Goal: Task Accomplishment & Management: Manage account settings

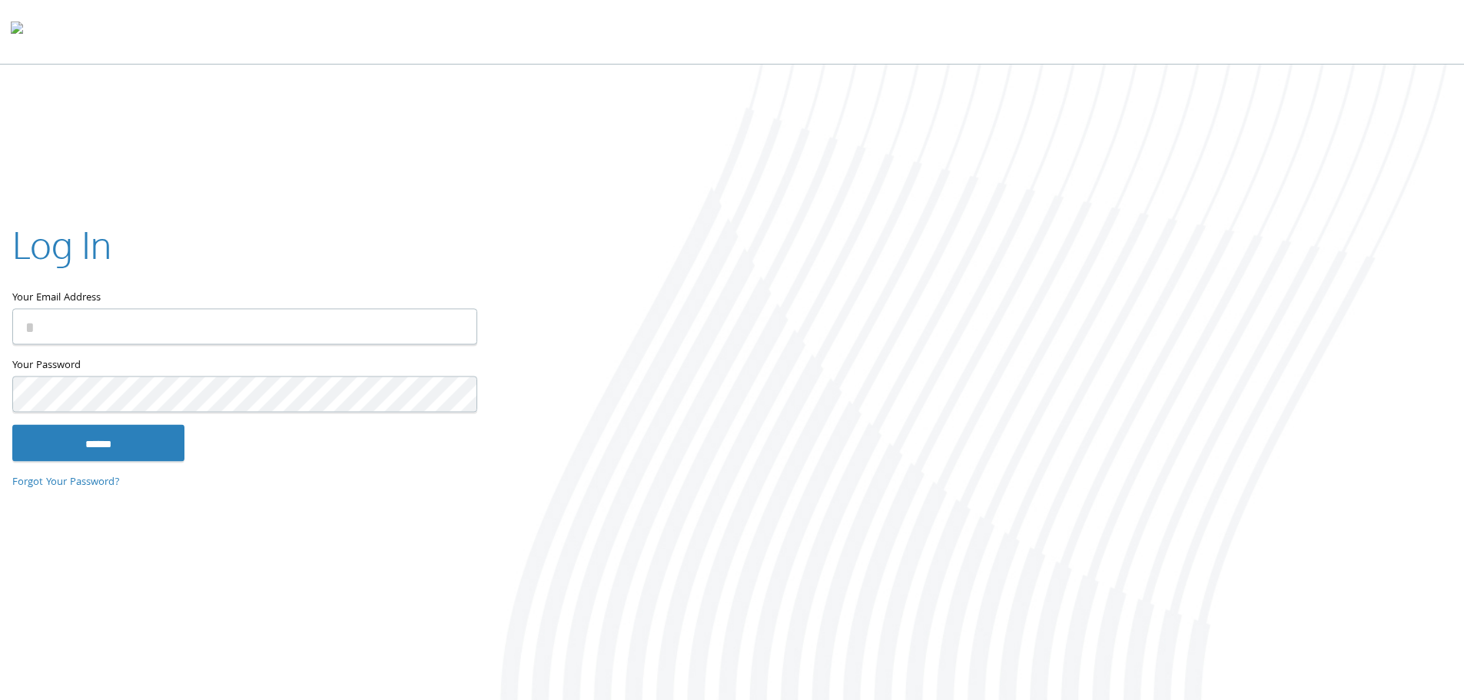
click at [125, 327] on input "Your Email Address" at bounding box center [244, 326] width 465 height 36
type input "**********"
click at [110, 431] on input "******" at bounding box center [98, 442] width 172 height 37
